Goal: Task Accomplishment & Management: Manage account settings

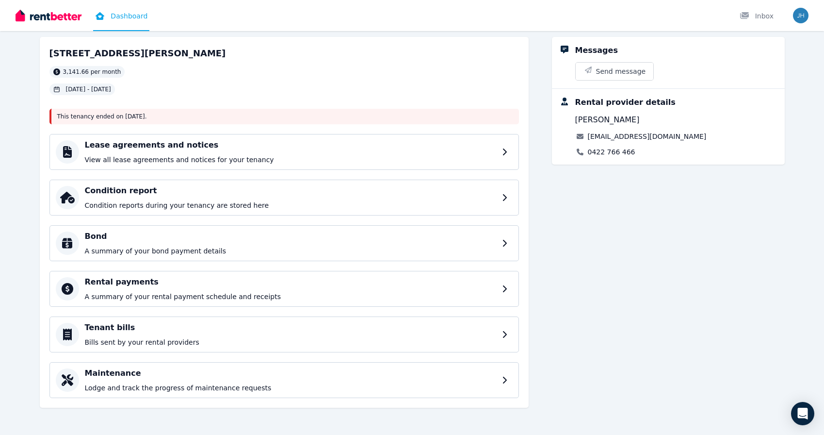
scroll to position [47, 0]
click at [190, 288] on div "Rental payments A summary of your rental payment schedule and receipts" at bounding box center [292, 288] width 415 height 25
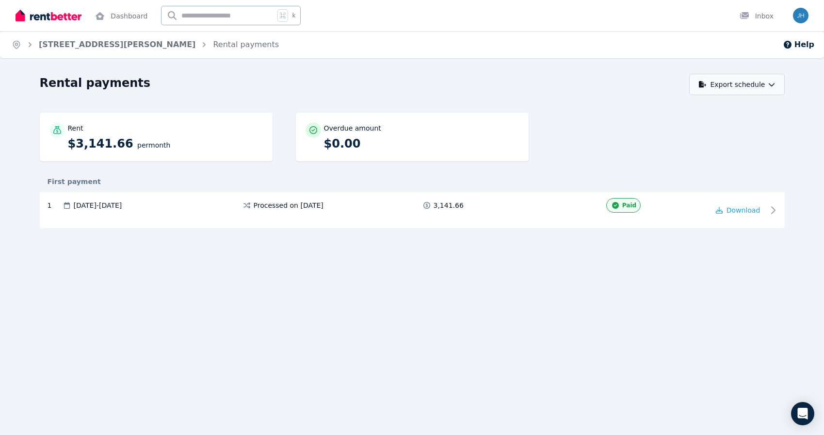
click at [726, 74] on button "Export schedule" at bounding box center [737, 84] width 96 height 21
click at [468, 127] on div "Overdue amount" at bounding box center [421, 128] width 195 height 10
click at [402, 153] on div "Overdue amount $0.00" at bounding box center [412, 137] width 233 height 48
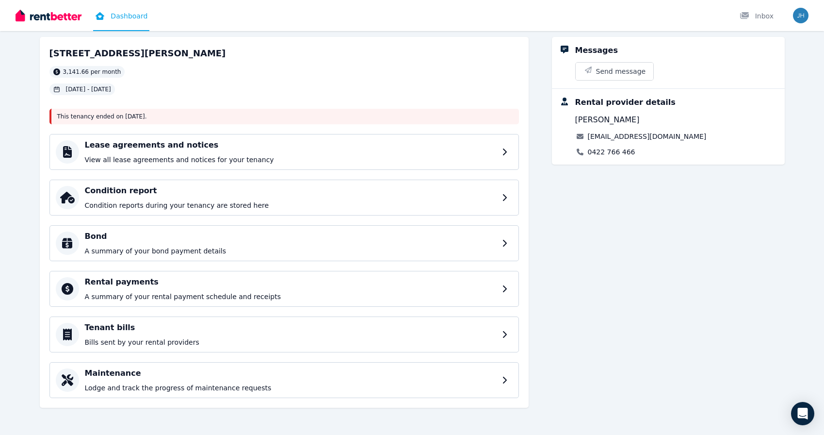
scroll to position [47, 0]
click at [499, 296] on p "A summary of your rental payment schedule and receipts" at bounding box center [292, 296] width 415 height 10
